Goal: Task Accomplishment & Management: Use online tool/utility

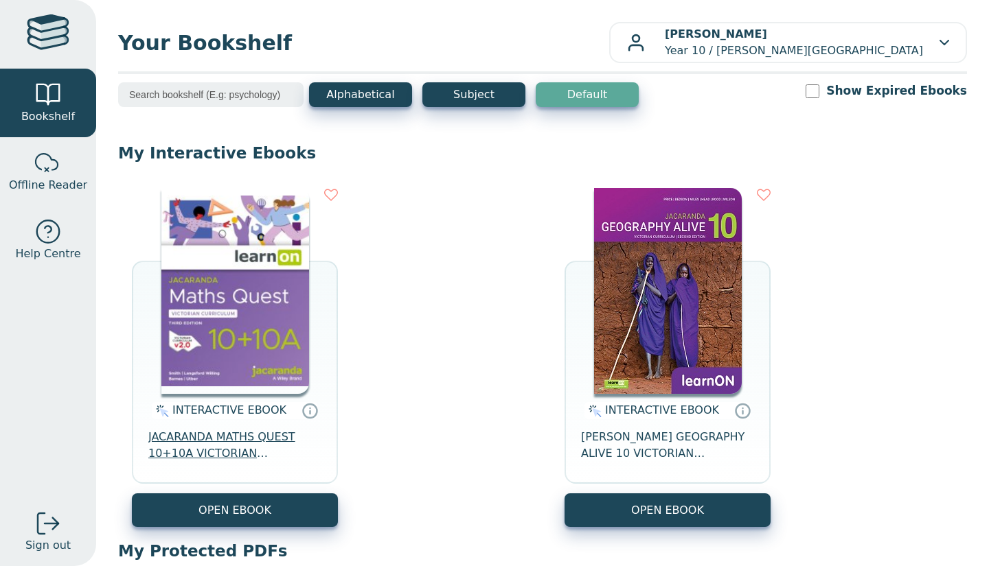
click at [244, 459] on span "JACARANDA MATHS QUEST 10+10A VICTORIAN CURRICULUM LEARNON EBOOK 3E" at bounding box center [234, 445] width 173 height 33
click at [217, 358] on img at bounding box center [235, 291] width 148 height 206
